Goal: Check status: Check status

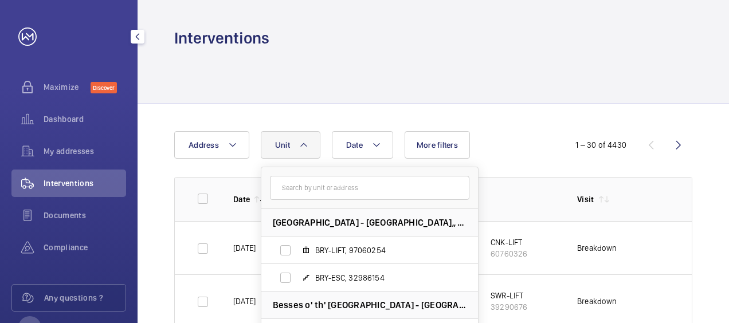
scroll to position [0, 80]
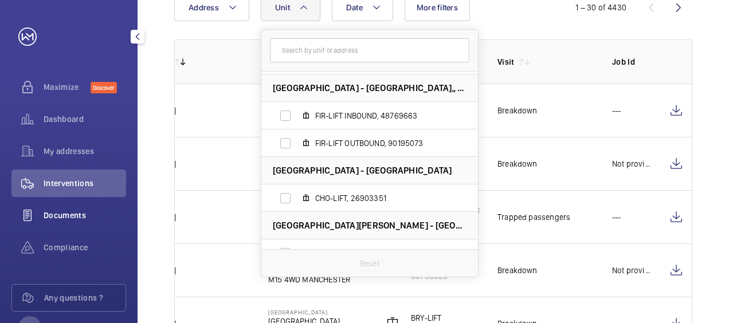
click at [81, 216] on span "Documents" at bounding box center [85, 215] width 83 height 11
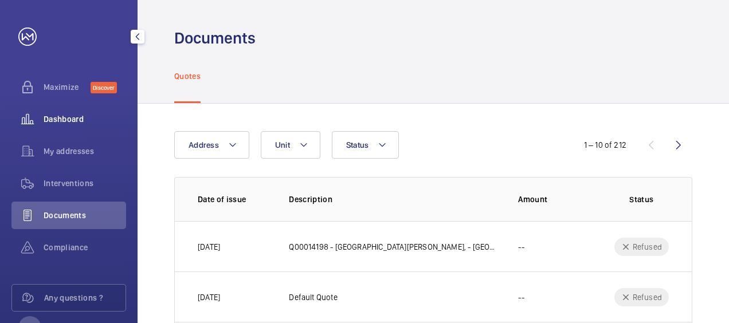
click at [81, 123] on span "Dashboard" at bounding box center [85, 119] width 83 height 11
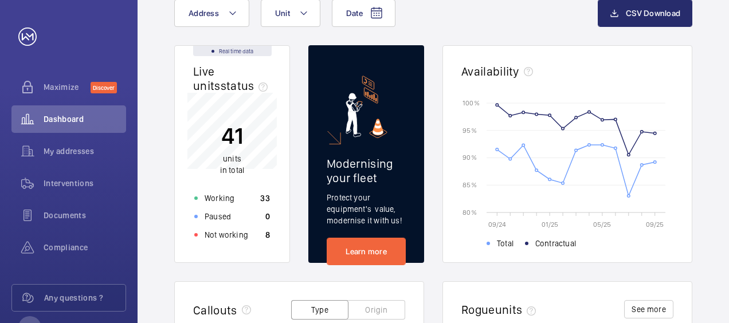
scroll to position [92, 0]
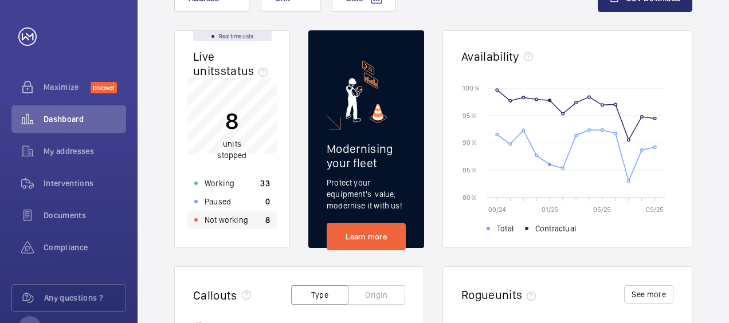
click at [219, 225] on p "Not working" at bounding box center [227, 219] width 44 height 11
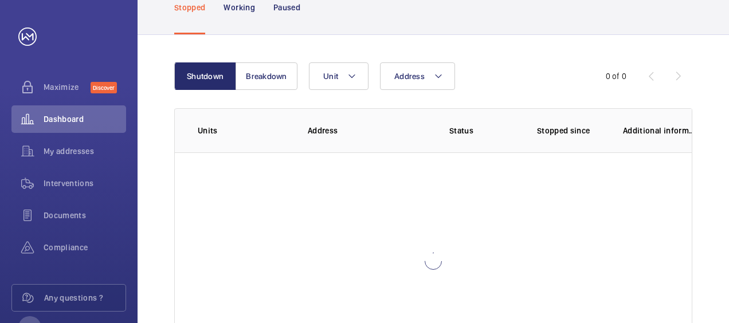
scroll to position [115, 0]
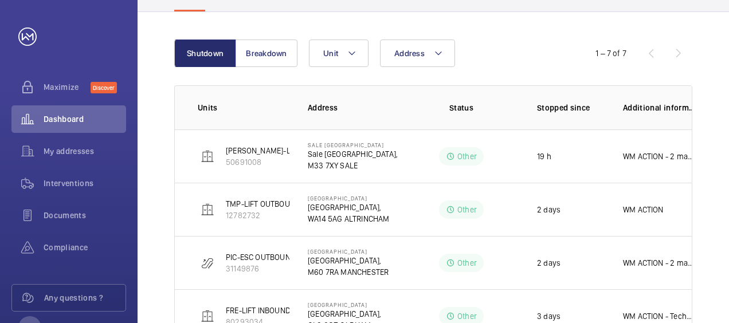
click at [716, 120] on div "Shutdown Breakdown Address Unit 1 – 7 of 7 Units Address Status Stopped since A…" at bounding box center [434, 271] width 592 height 519
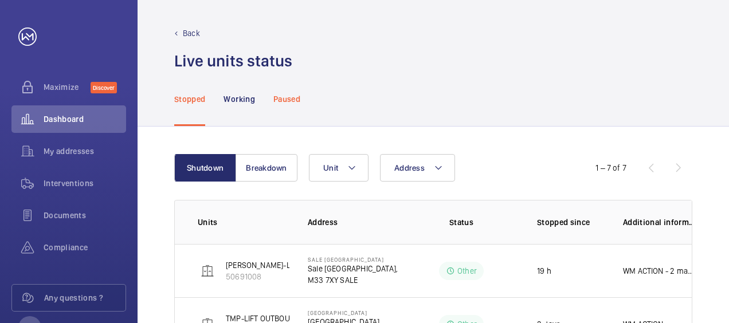
click at [287, 99] on p "Paused" at bounding box center [286, 98] width 27 height 11
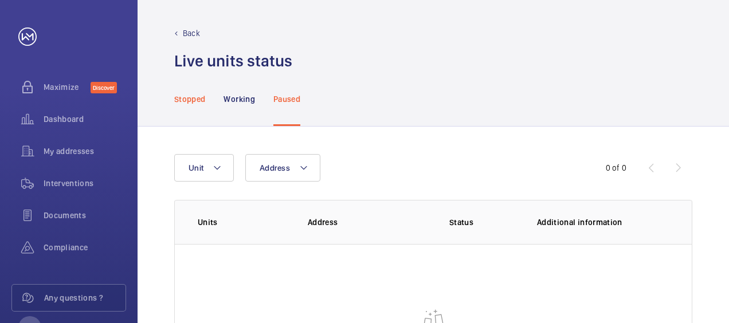
click at [189, 97] on p "Stopped" at bounding box center [189, 98] width 31 height 11
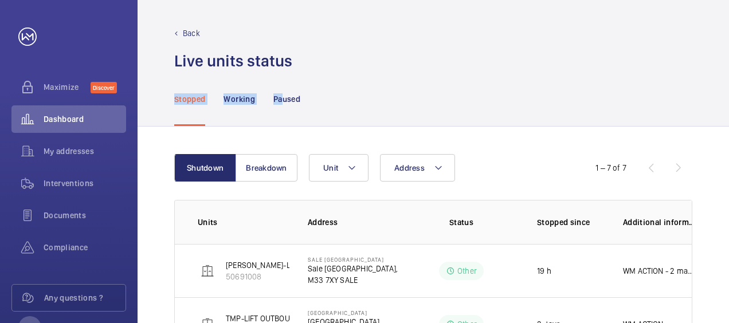
drag, startPoint x: 281, startPoint y: 97, endPoint x: 659, endPoint y: 63, distance: 378.7
click at [659, 63] on div "Back Live units status﻿ Stopped Working Paused Shutdown Breakdown Address Unit …" at bounding box center [434, 161] width 592 height 323
click at [659, 63] on div "Live units status﻿" at bounding box center [433, 60] width 518 height 21
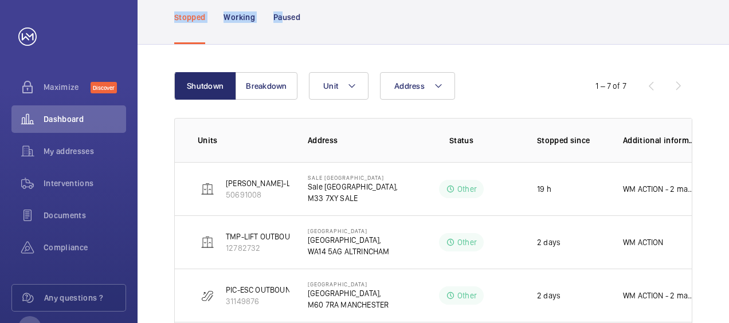
scroll to position [92, 0]
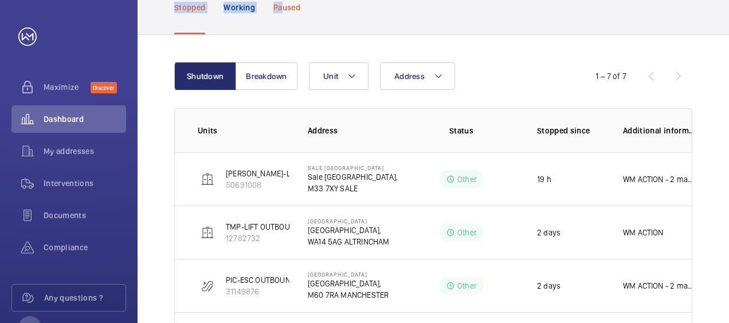
click at [284, 7] on p "Paused" at bounding box center [286, 7] width 27 height 11
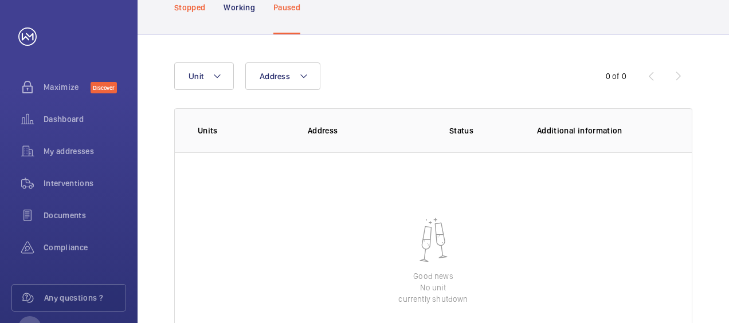
click at [193, 8] on p "Stopped" at bounding box center [189, 7] width 31 height 11
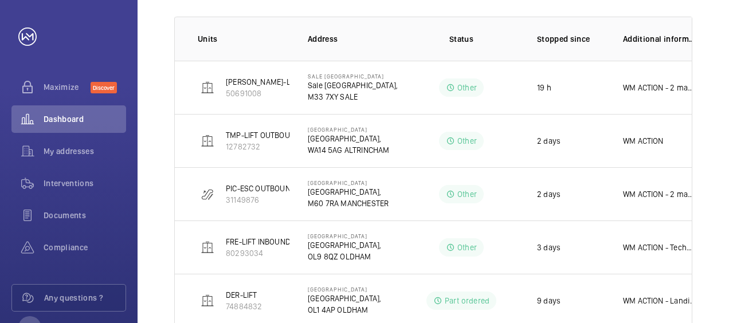
scroll to position [206, 0]
